Goal: Information Seeking & Learning: Find specific fact

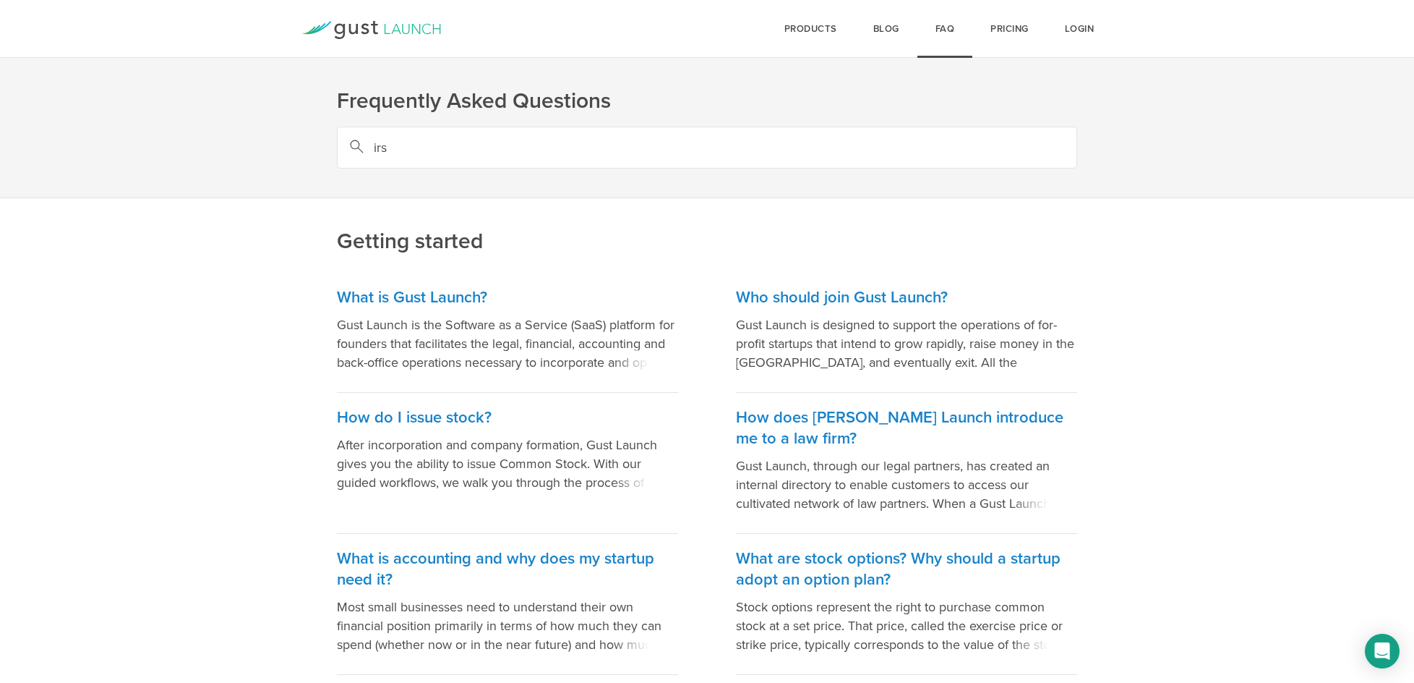
click at [543, 135] on input "irs" at bounding box center [707, 148] width 740 height 42
click at [542, 134] on input "irs" at bounding box center [707, 148] width 740 height 42
paste input "147C letter"
type input "147C"
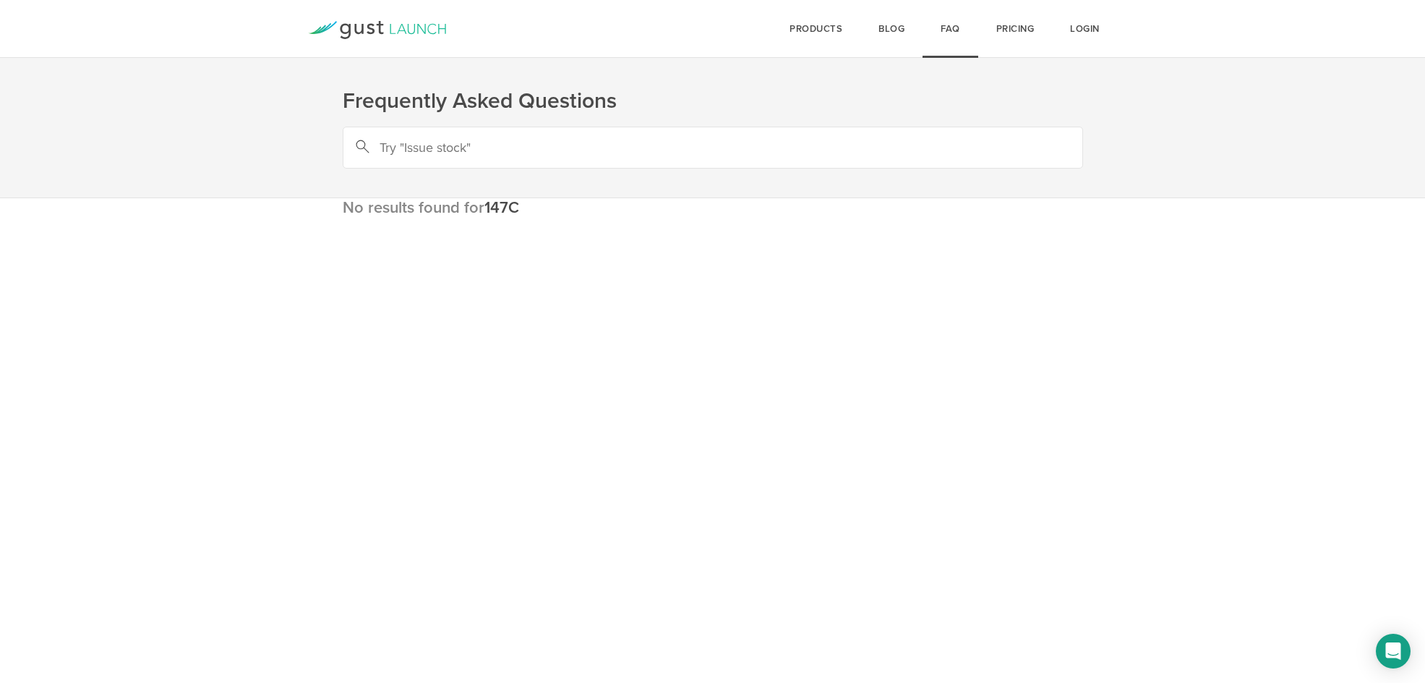
click at [505, 150] on input "text" at bounding box center [713, 148] width 740 height 42
paste input "147C letter"
type input "147C"
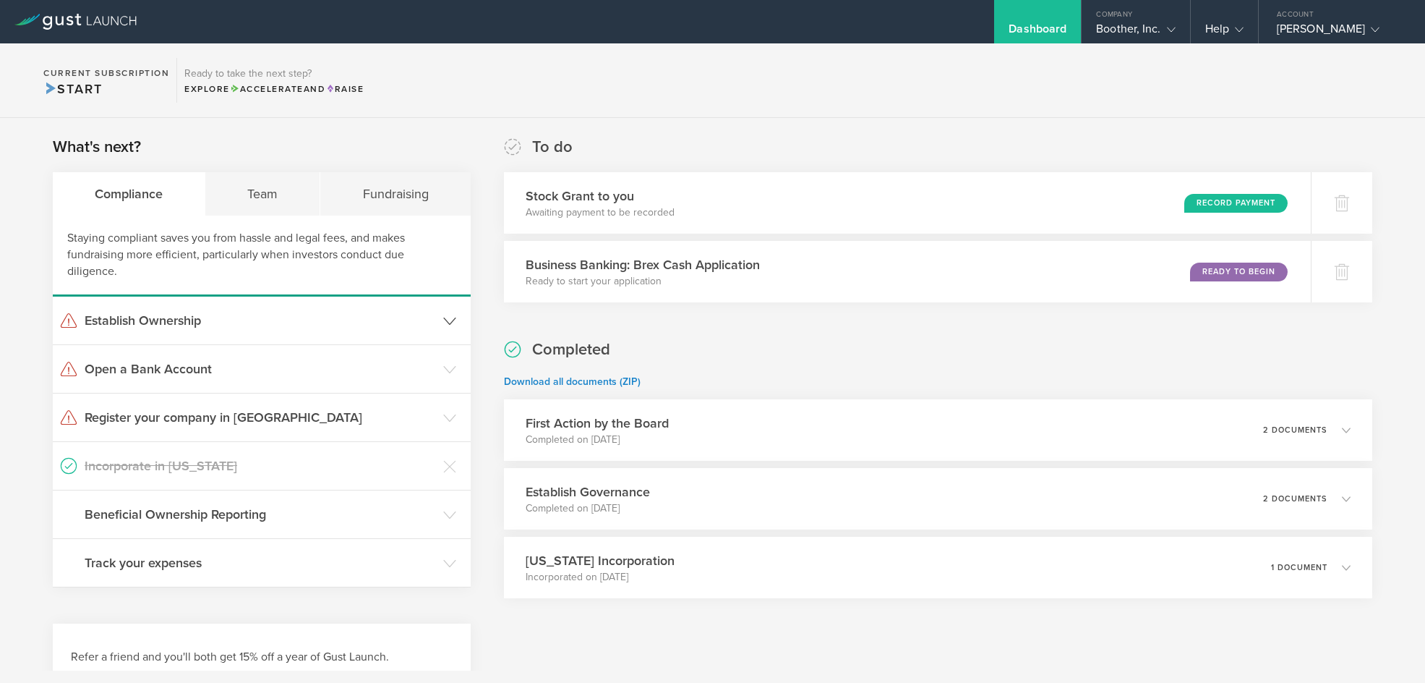
click at [351, 317] on h3 "Establish Ownership" at bounding box center [260, 320] width 351 height 19
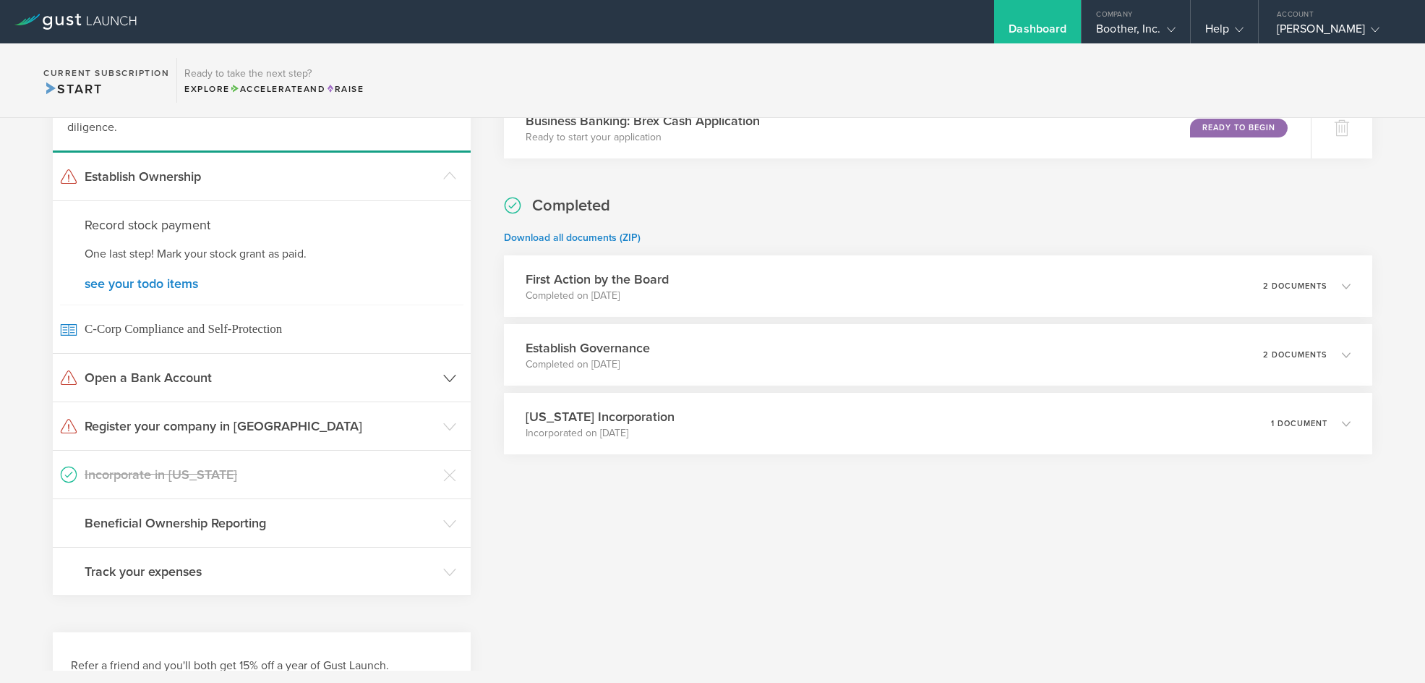
scroll to position [145, 0]
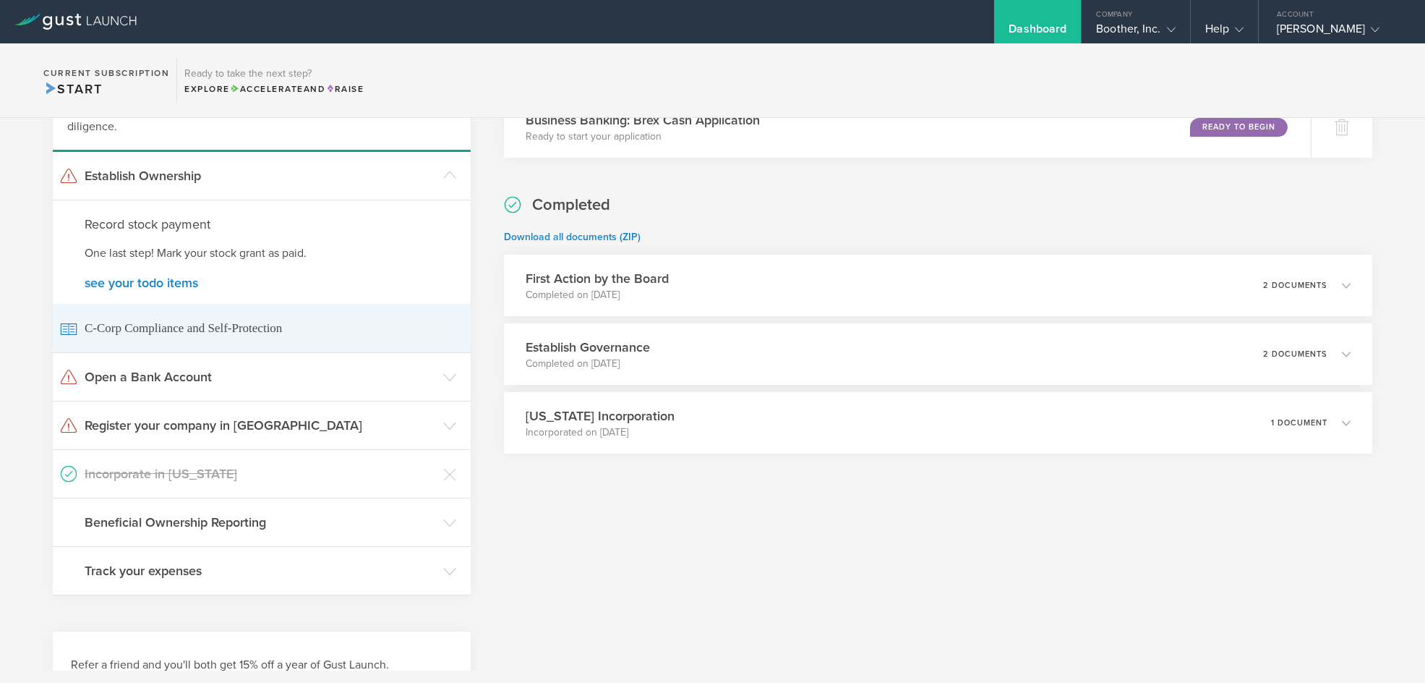
click at [259, 347] on span "C-Corp Compliance and Self-Protection" at bounding box center [261, 328] width 403 height 48
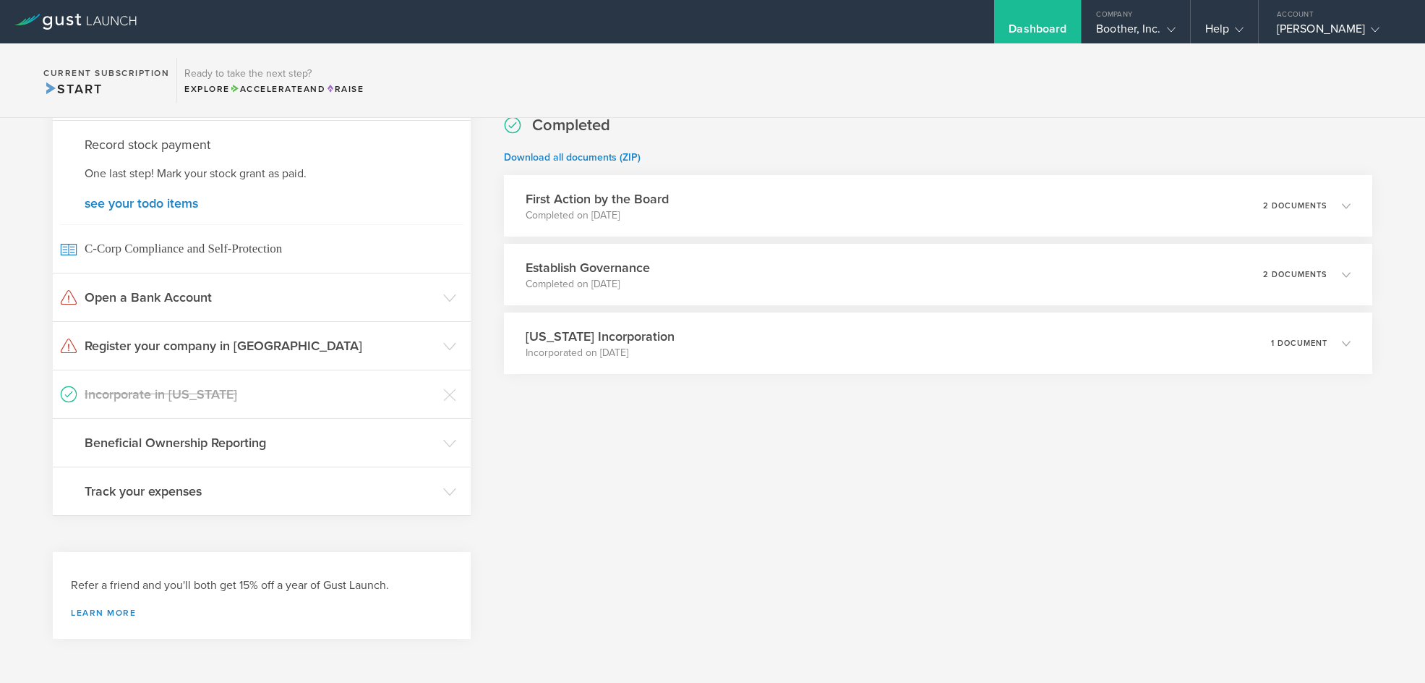
scroll to position [225, 0]
click at [276, 444] on h3 "Beneficial Ownership Reporting" at bounding box center [260, 441] width 351 height 19
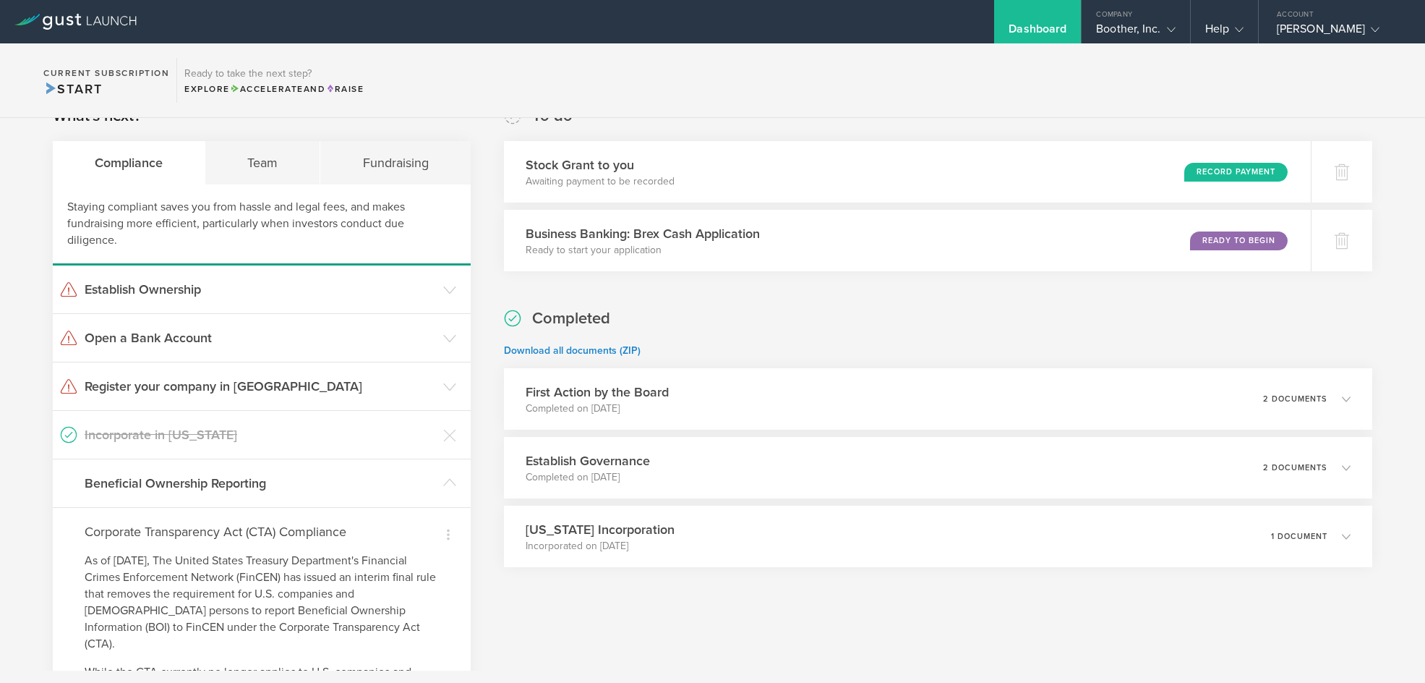
scroll to position [0, 0]
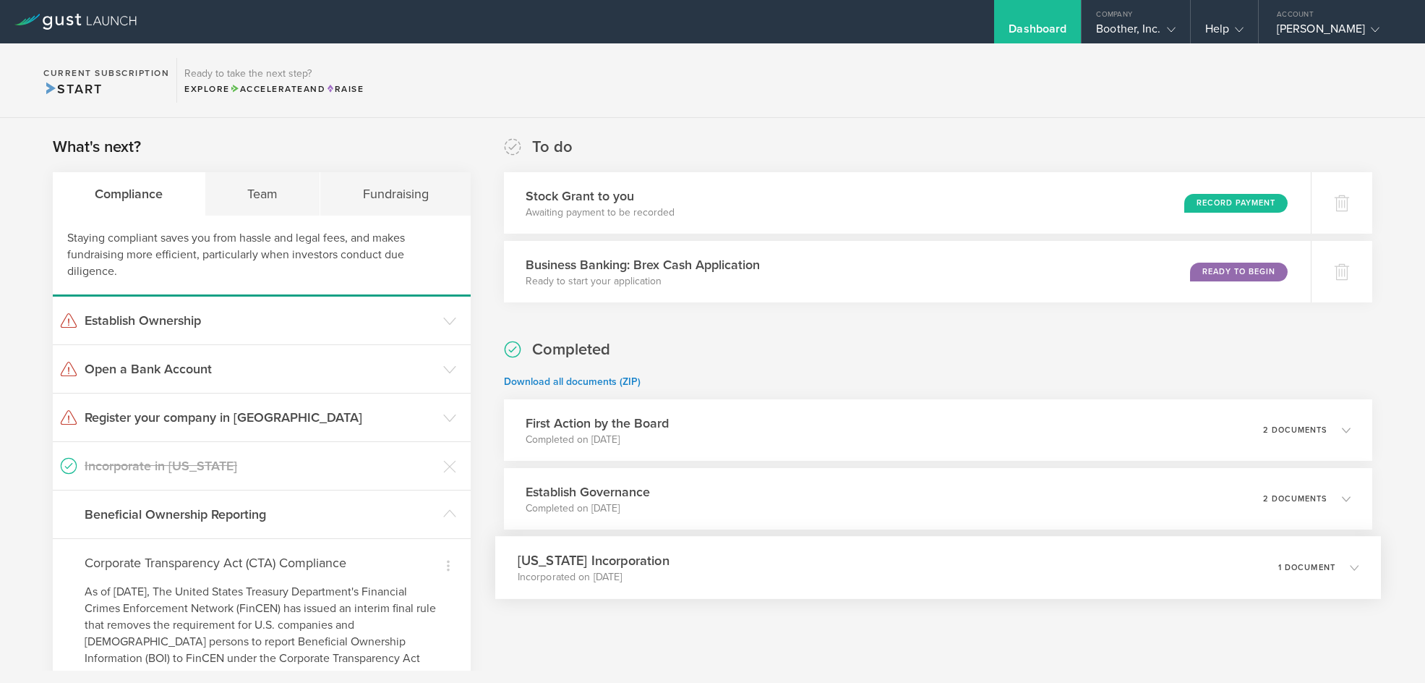
click at [685, 551] on div "Delaware Incorporation Incorporated on Sep 5, 2025 1 document" at bounding box center [938, 567] width 886 height 63
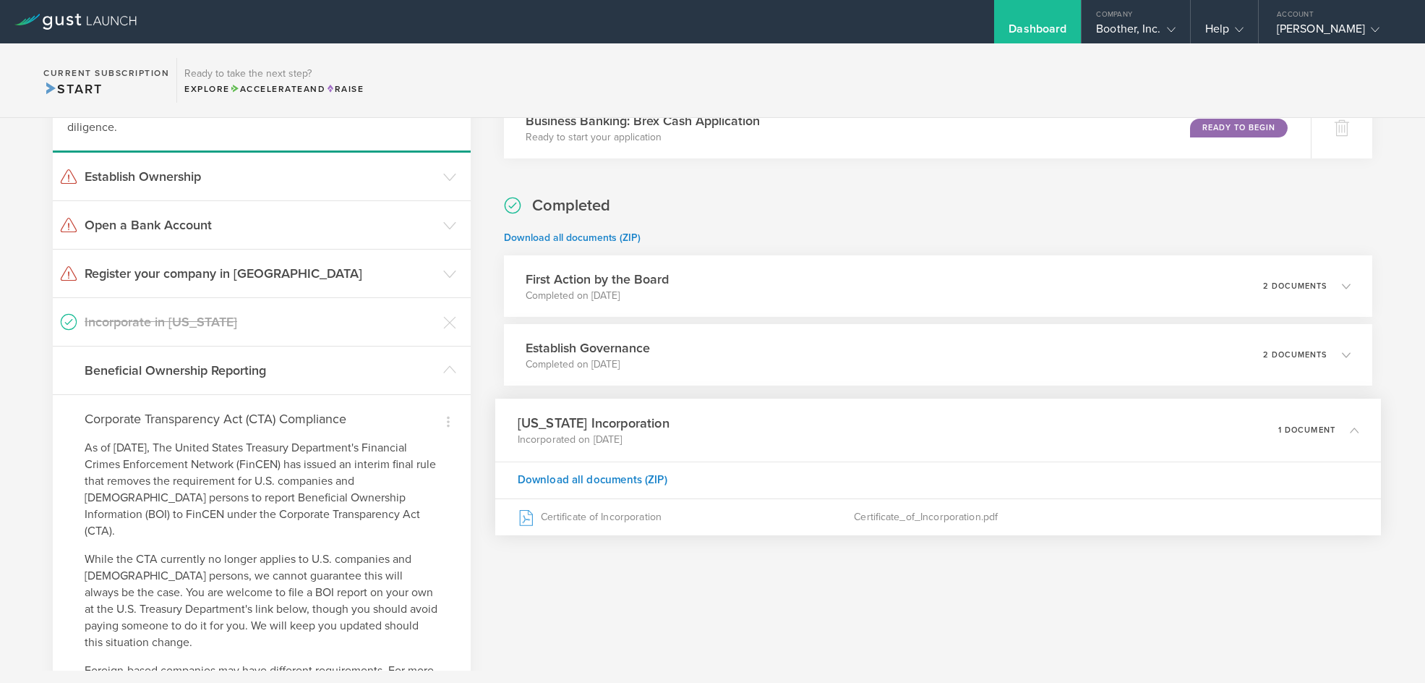
scroll to position [145, 0]
click at [697, 359] on div "Establish Governance Completed on Sep 8, 2025 2 documents" at bounding box center [938, 353] width 886 height 63
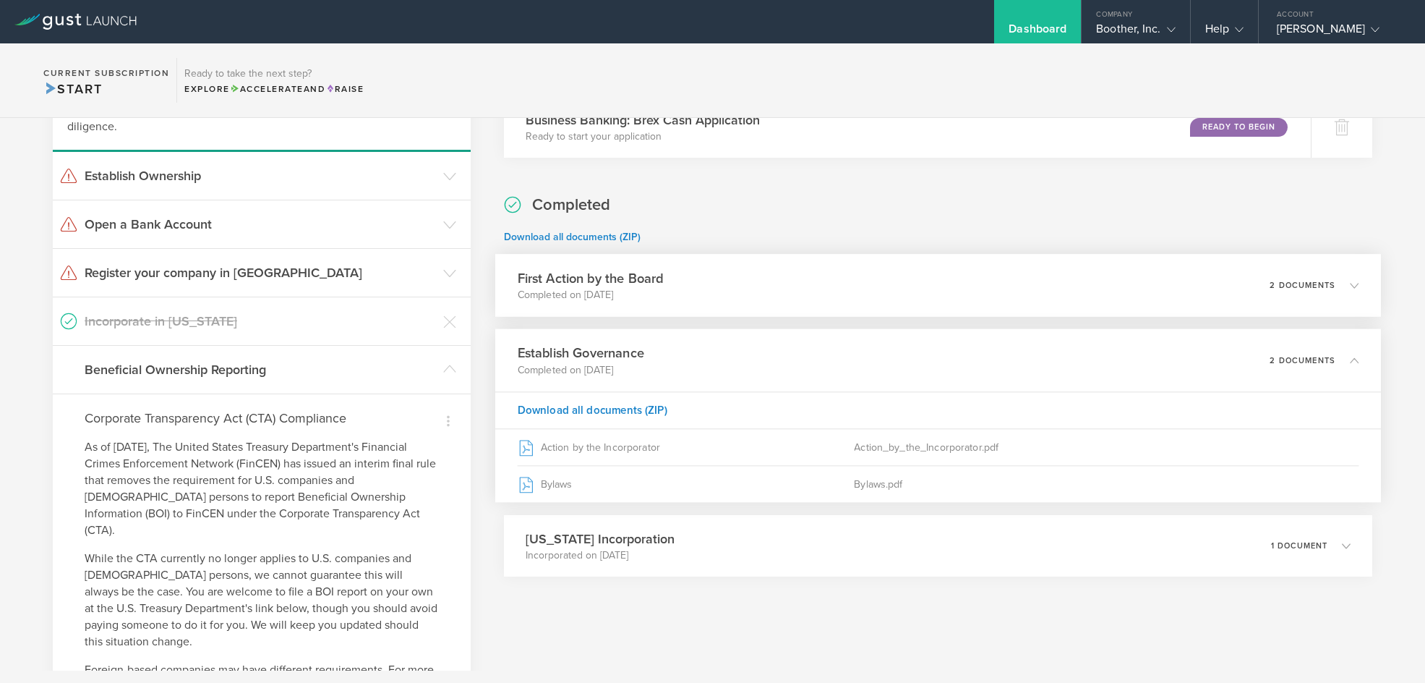
click at [720, 298] on div "First Action by the Board Completed on Sep 8, 2025 2 documents" at bounding box center [938, 285] width 886 height 63
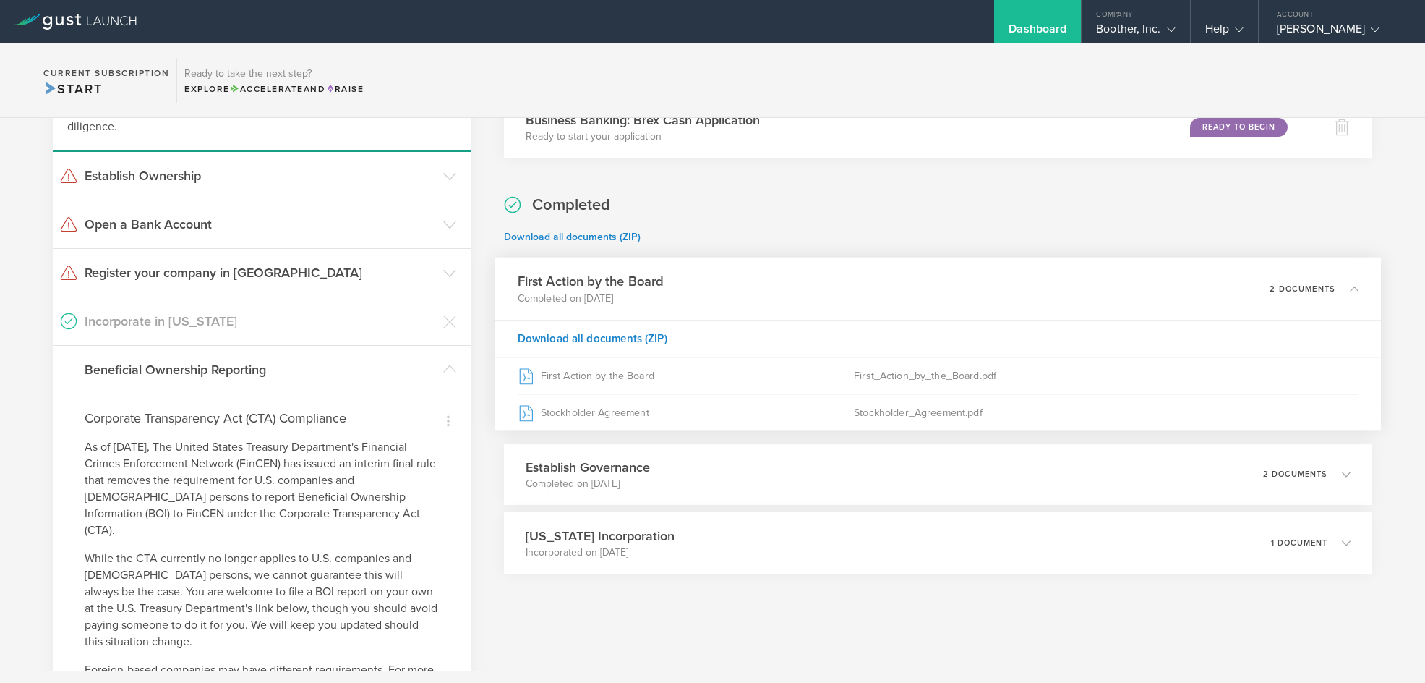
click at [808, 192] on section "To do Stock Grant to you Awaiting payment to be recorded Record Payment Busines…" at bounding box center [938, 300] width 868 height 618
